Goal: Task Accomplishment & Management: Complete application form

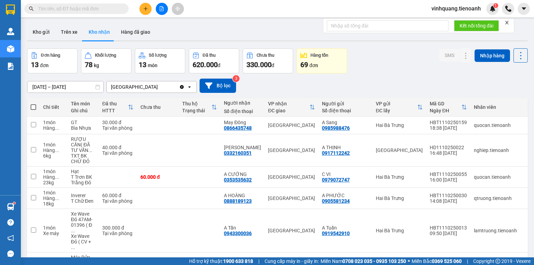
click at [117, 8] on input "text" at bounding box center [79, 9] width 82 height 8
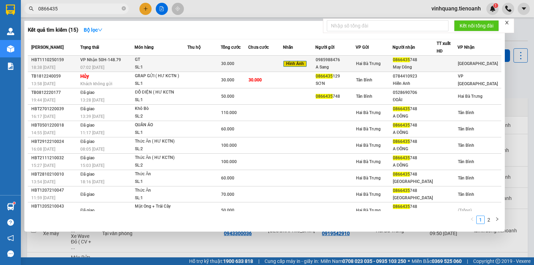
type input "0866435"
click at [438, 62] on div at bounding box center [447, 63] width 20 height 7
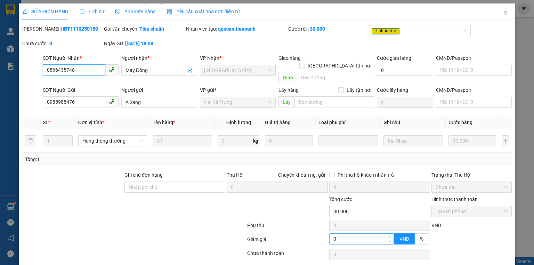
type input "0866435748"
type input "May Đông"
type input "0985988476"
type input "A Sang"
type input "0"
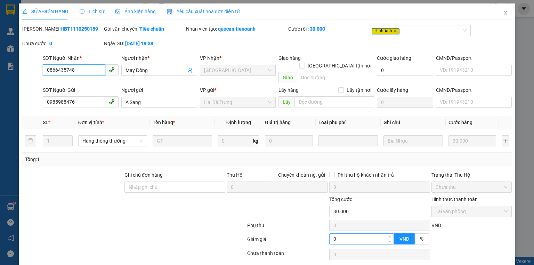
type input "30.000"
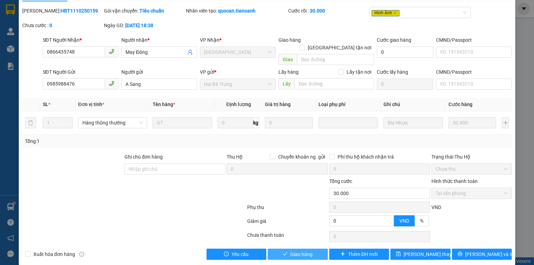
click at [312, 248] on button "Giao hàng" at bounding box center [298, 253] width 60 height 11
